Goal: Task Accomplishment & Management: Manage account settings

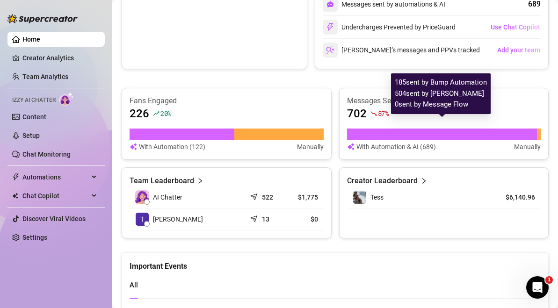
scroll to position [537, 0]
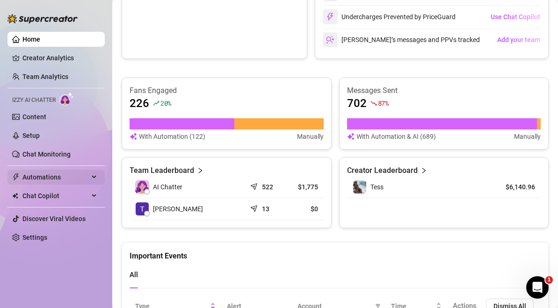
click at [53, 183] on span "Automations" at bounding box center [55, 177] width 66 height 15
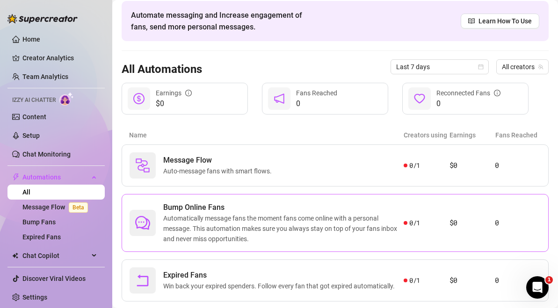
scroll to position [52, 0]
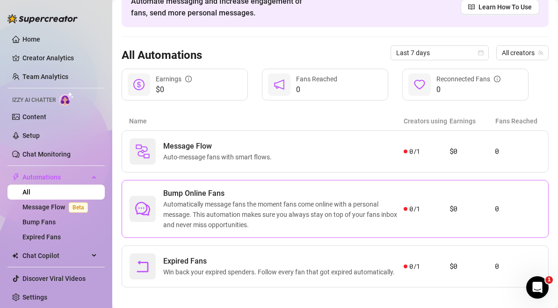
click at [382, 213] on span "Automatically message fans the moment fans come online with a personal message.…" at bounding box center [283, 214] width 240 height 31
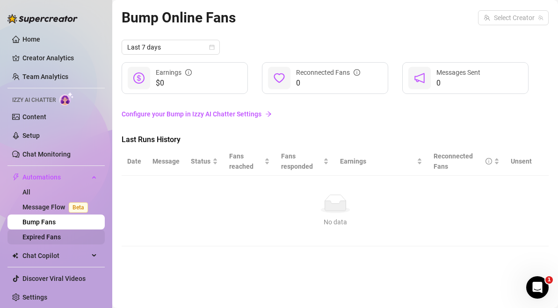
click at [53, 237] on link "Expired Fans" at bounding box center [41, 236] width 38 height 7
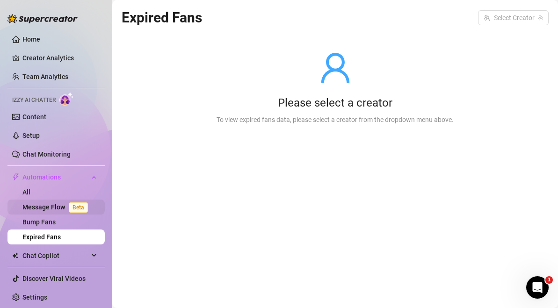
click at [54, 211] on link "Message Flow Beta" at bounding box center [56, 206] width 69 height 7
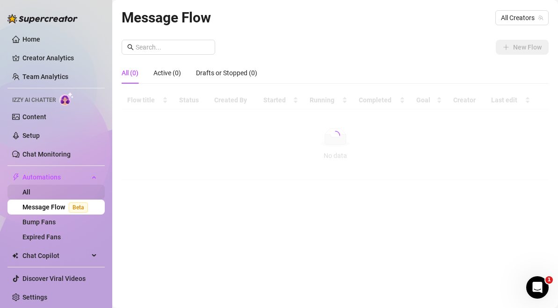
click at [30, 191] on link "All" at bounding box center [26, 191] width 8 height 7
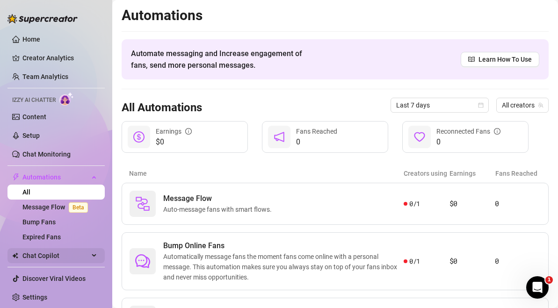
click at [49, 255] on span "Chat Copilot" at bounding box center [55, 255] width 66 height 15
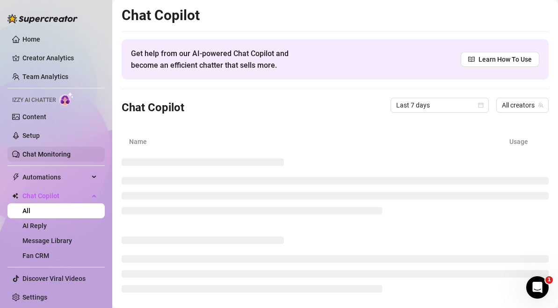
click at [68, 156] on link "Chat Monitoring" at bounding box center [46, 154] width 48 height 7
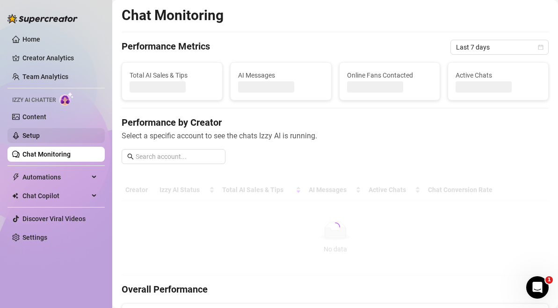
click at [40, 139] on link "Setup" at bounding box center [30, 135] width 17 height 7
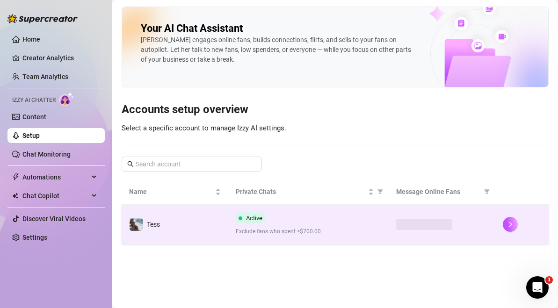
click at [246, 225] on div "Active Exclude fans who spent >$700.00" at bounding box center [308, 224] width 145 height 24
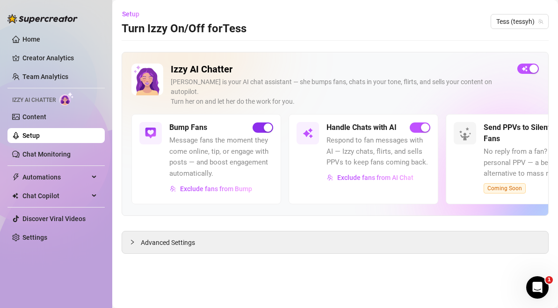
click at [261, 122] on span "button" at bounding box center [262, 127] width 21 height 10
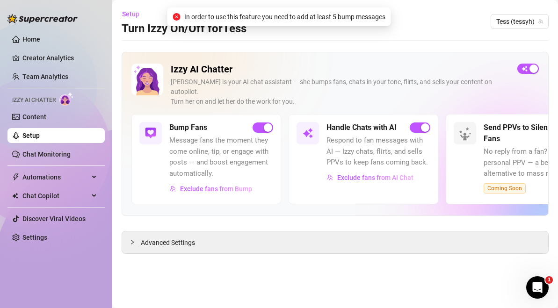
click at [252, 122] on div "Bump Fans" at bounding box center [221, 127] width 104 height 11
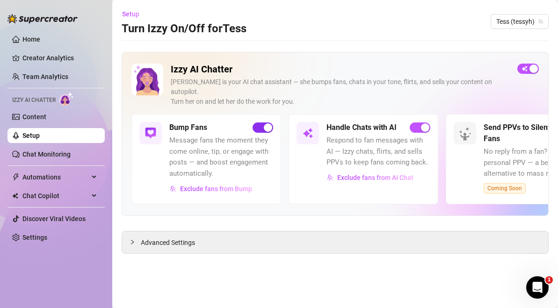
click at [259, 122] on span "button" at bounding box center [262, 127] width 21 height 10
click at [40, 36] on link "Home" at bounding box center [31, 39] width 18 height 7
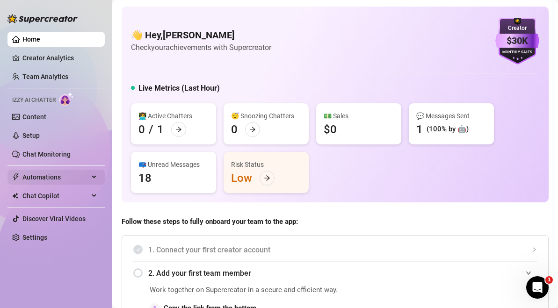
click at [51, 179] on span "Automations" at bounding box center [55, 177] width 66 height 15
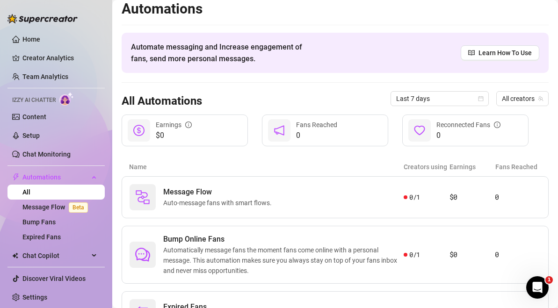
scroll to position [3, 0]
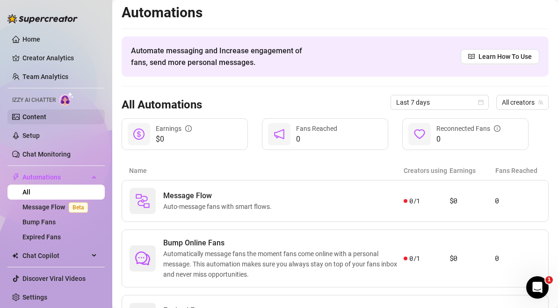
click at [46, 113] on link "Content" at bounding box center [34, 116] width 24 height 7
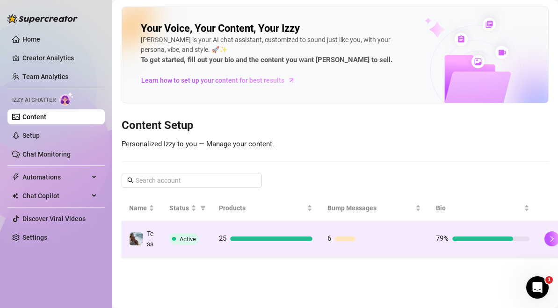
click at [240, 251] on td "25" at bounding box center [265, 239] width 108 height 36
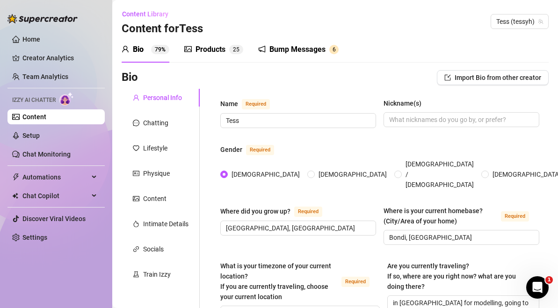
click at [229, 46] on div "Products 2 5" at bounding box center [213, 49] width 59 height 11
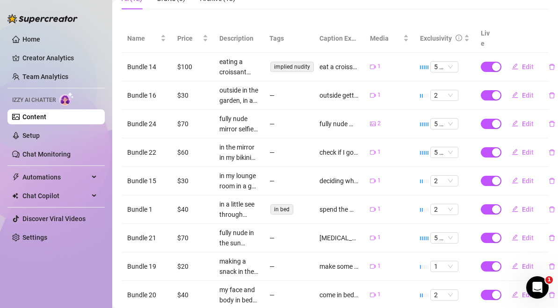
scroll to position [180, 0]
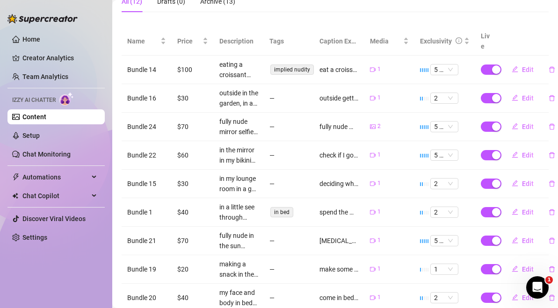
click at [301, 65] on span "implied nudity" at bounding box center [291, 70] width 43 height 10
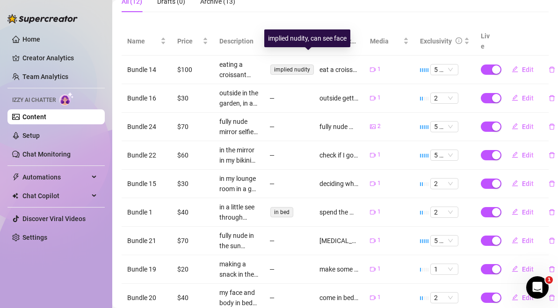
scroll to position [180, 4]
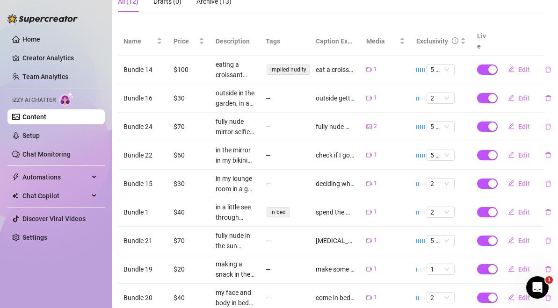
click at [477, 34] on th "Live" at bounding box center [482, 41] width 23 height 29
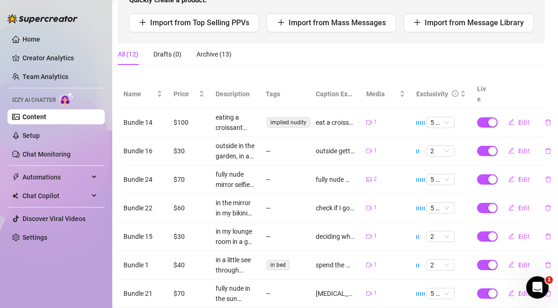
scroll to position [128, 0]
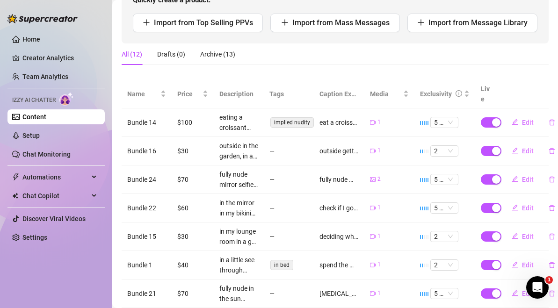
click at [147, 115] on td "Bundle 14" at bounding box center [147, 122] width 50 height 29
